Goal: Information Seeking & Learning: Learn about a topic

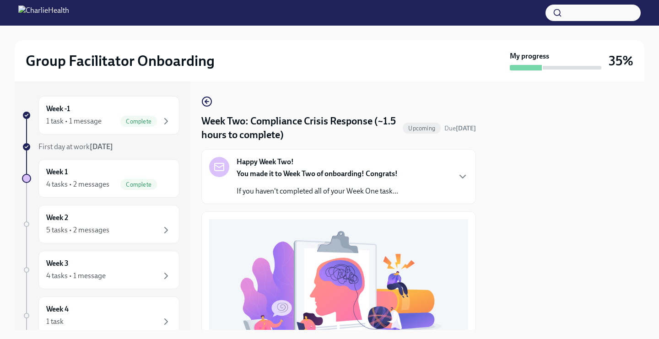
scroll to position [249, 0]
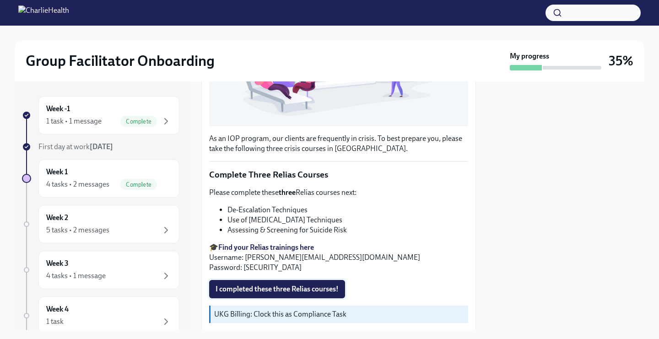
click at [265, 287] on span "I completed these three Relias courses!" at bounding box center [277, 289] width 123 height 9
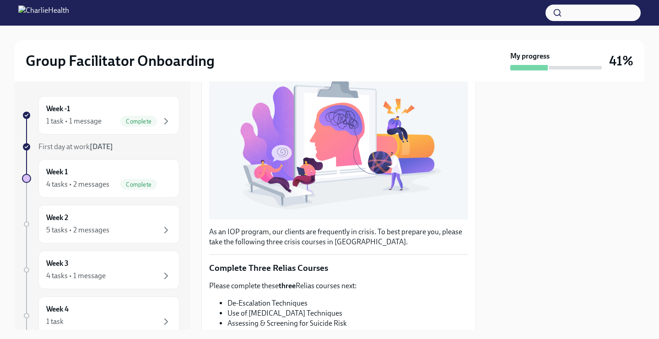
scroll to position [0, 0]
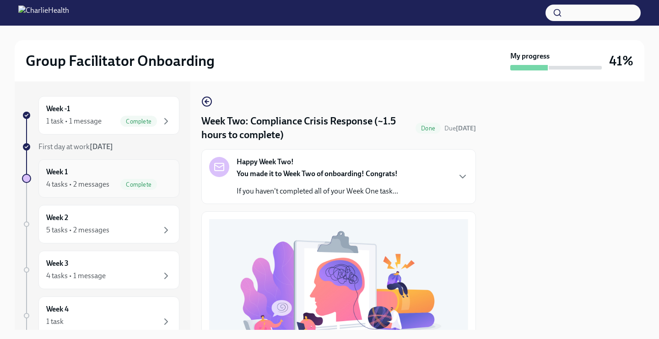
click at [135, 173] on div "Week 1 4 tasks • 2 messages Complete" at bounding box center [108, 178] width 125 height 23
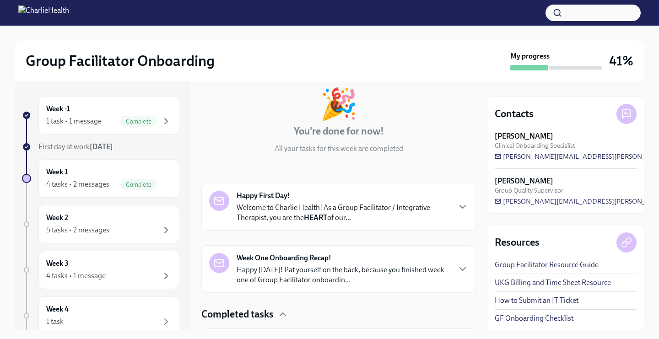
scroll to position [248, 0]
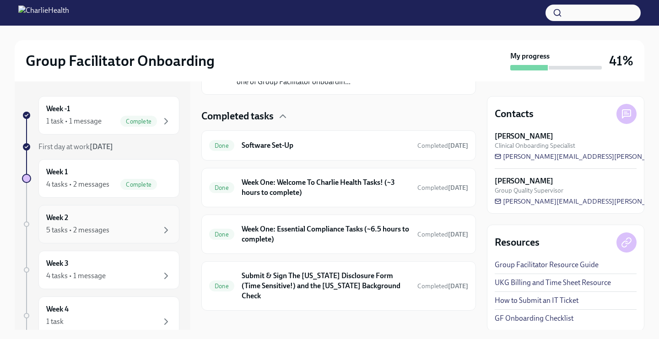
click at [84, 221] on div "Week 2 5 tasks • 2 messages" at bounding box center [108, 224] width 125 height 23
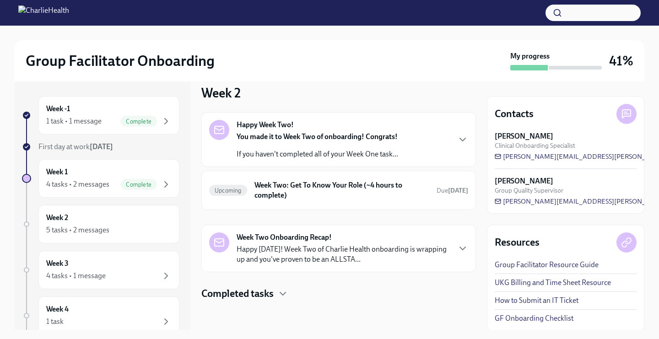
click at [262, 292] on h4 "Completed tasks" at bounding box center [237, 294] width 72 height 14
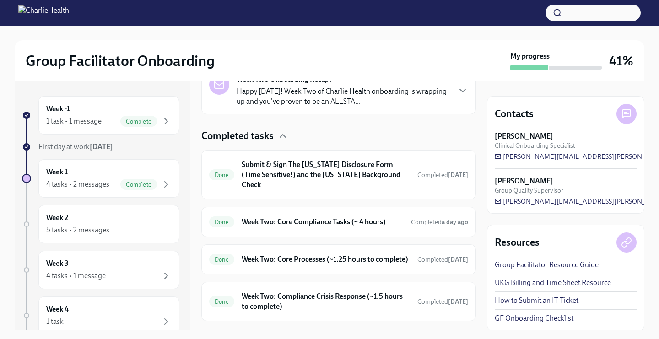
scroll to position [0, 0]
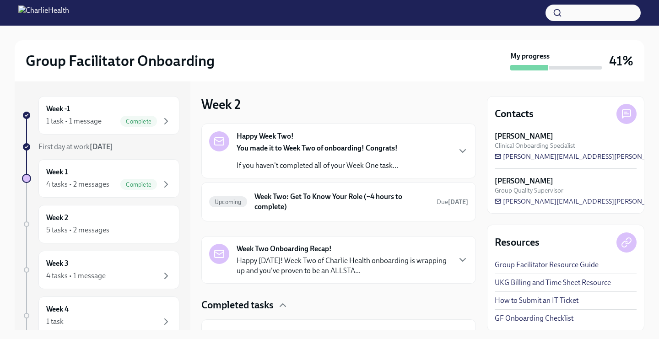
click at [263, 299] on h4 "Completed tasks" at bounding box center [237, 305] width 72 height 14
click at [402, 211] on h6 "Week Two: Get To Know Your Role (~4 hours to complete)" at bounding box center [341, 202] width 175 height 20
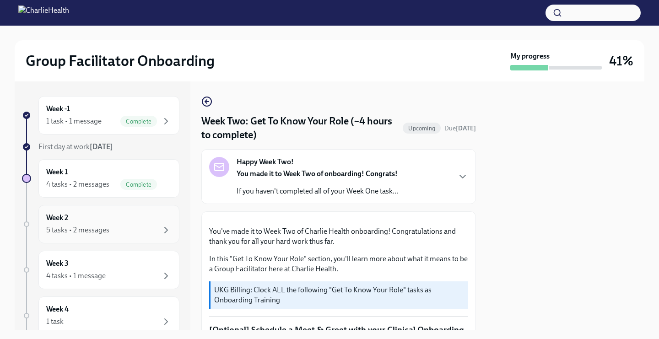
click at [134, 214] on div "Week 2 5 tasks • 2 messages" at bounding box center [108, 224] width 125 height 23
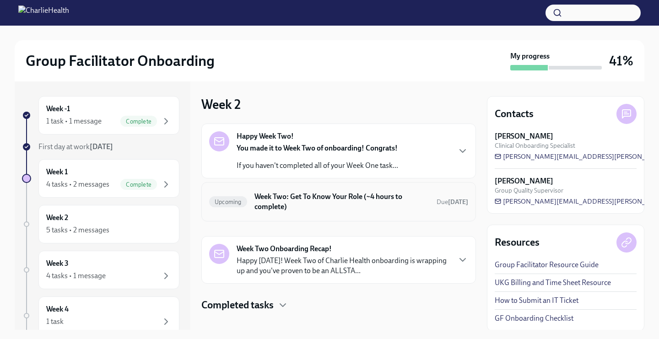
scroll to position [11, 0]
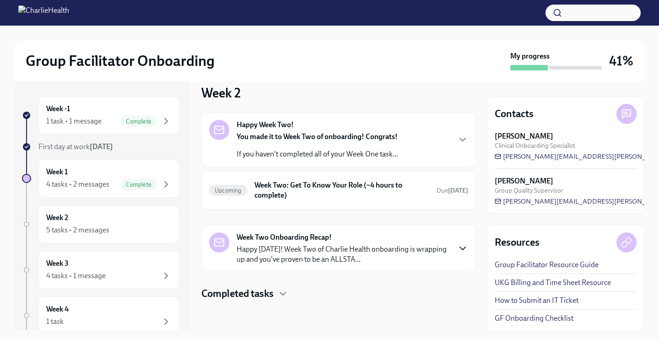
click at [459, 249] on icon "button" at bounding box center [462, 248] width 11 height 11
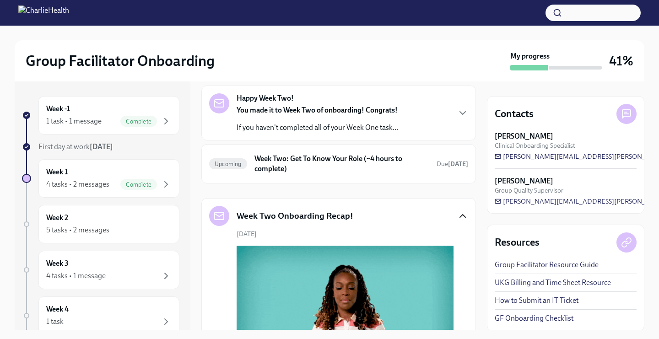
scroll to position [43, 0]
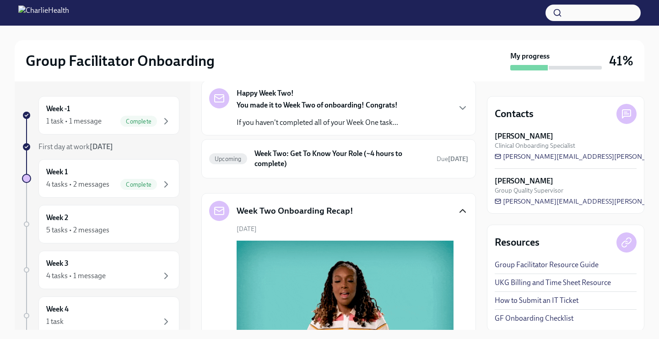
click at [445, 103] on div "Happy Week Two! You made it to Week Two of onboarding! Congrats! If you haven't…" at bounding box center [338, 107] width 259 height 39
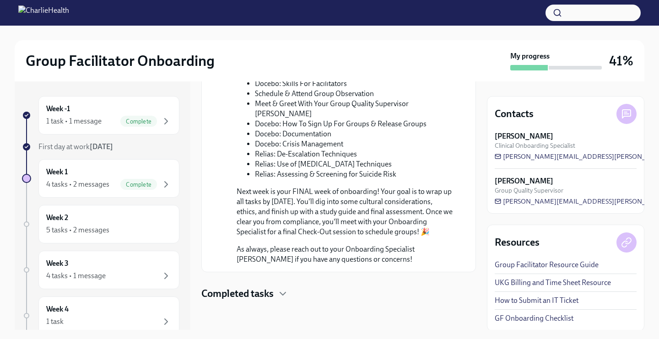
scroll to position [723, 0]
click at [119, 270] on div "Week 3 4 tasks • 1 message" at bounding box center [108, 270] width 125 height 23
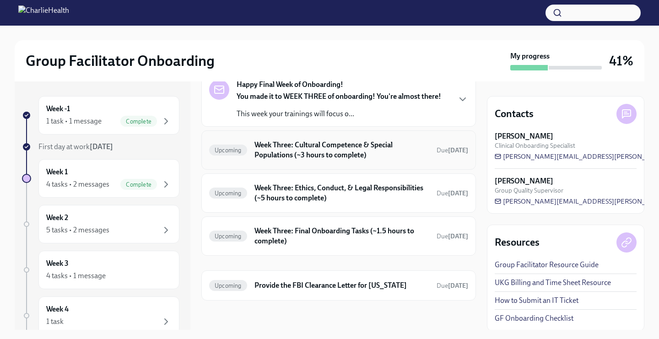
click at [277, 157] on h6 "Week Three: Cultural Competence & Special Populations (~3 hours to complete)" at bounding box center [341, 150] width 175 height 20
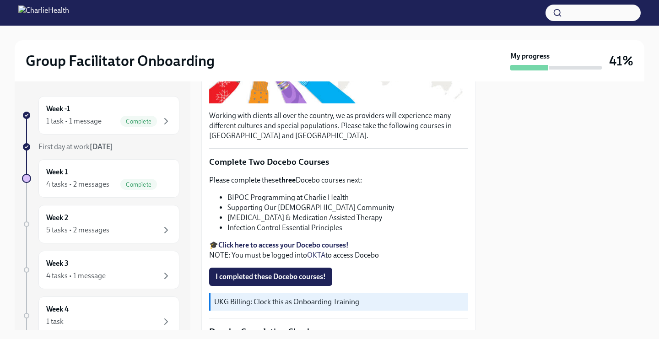
scroll to position [230, 0]
